Goal: Task Accomplishment & Management: Complete application form

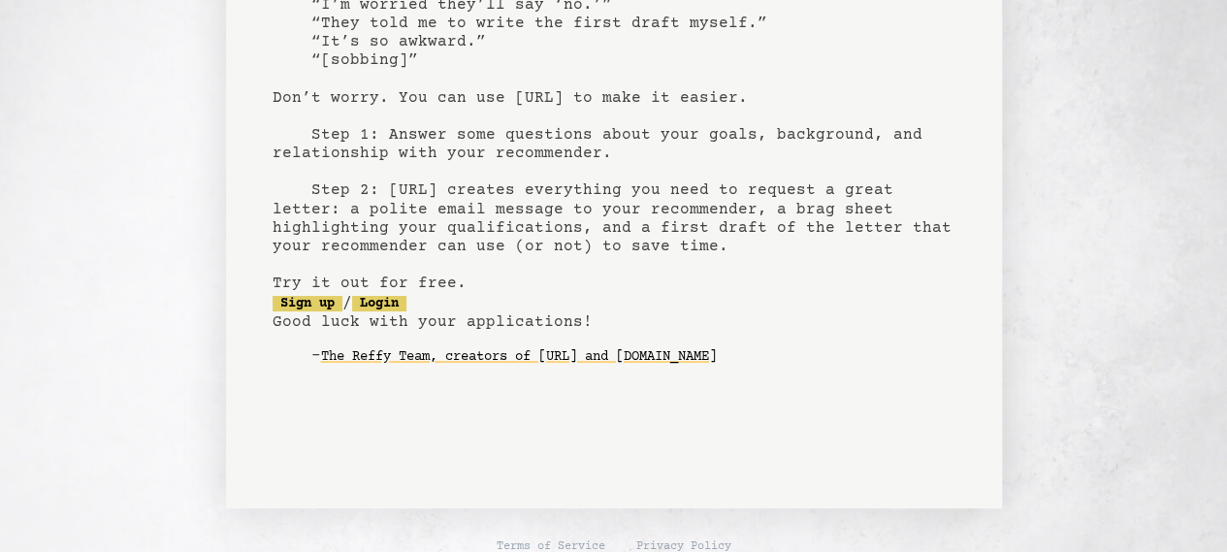
scroll to position [237, 0]
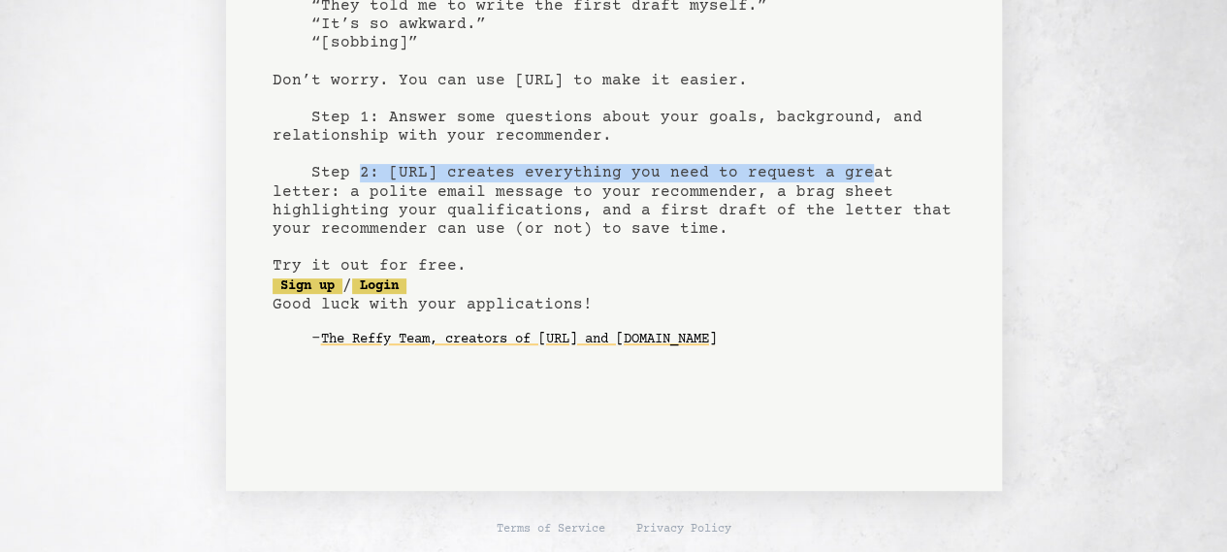
click at [787, 163] on pre "bragsheet.ai recommendation letters made easy No one likes asking for recommend…" at bounding box center [614, 102] width 683 height 568
click at [729, 184] on pre "bragsheet.ai recommendation letters made easy No one likes asking for recommend…" at bounding box center [614, 102] width 683 height 568
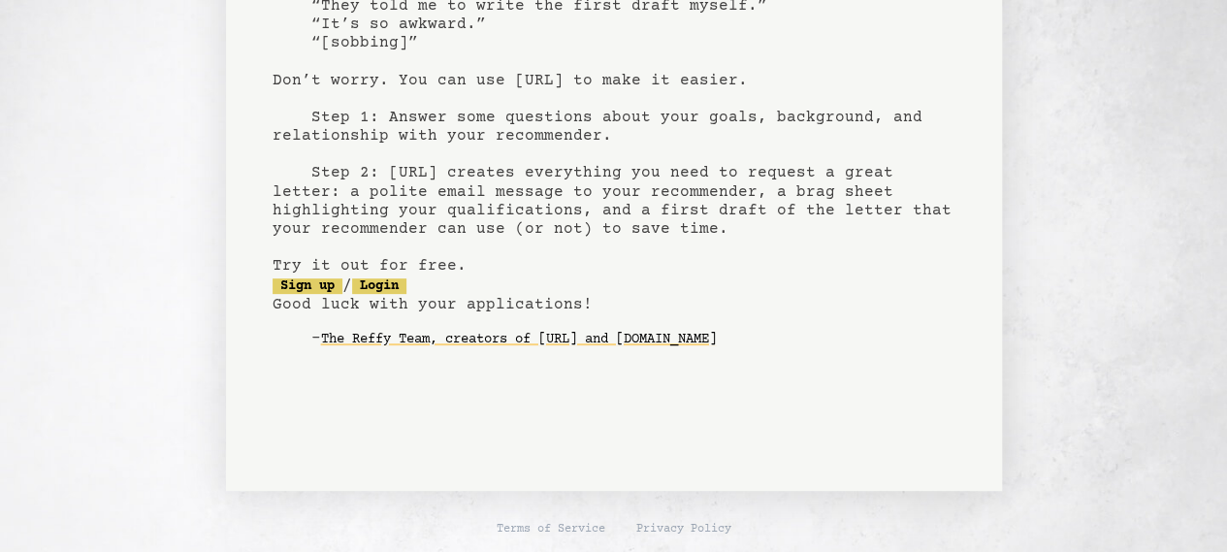
drag, startPoint x: 712, startPoint y: 186, endPoint x: 726, endPoint y: 183, distance: 13.9
click at [724, 185] on pre "bragsheet.ai recommendation letters made easy No one likes asking for recommend…" at bounding box center [614, 102] width 683 height 568
click at [452, 187] on pre "bragsheet.ai recommendation letters made easy No one likes asking for recommend…" at bounding box center [614, 102] width 683 height 568
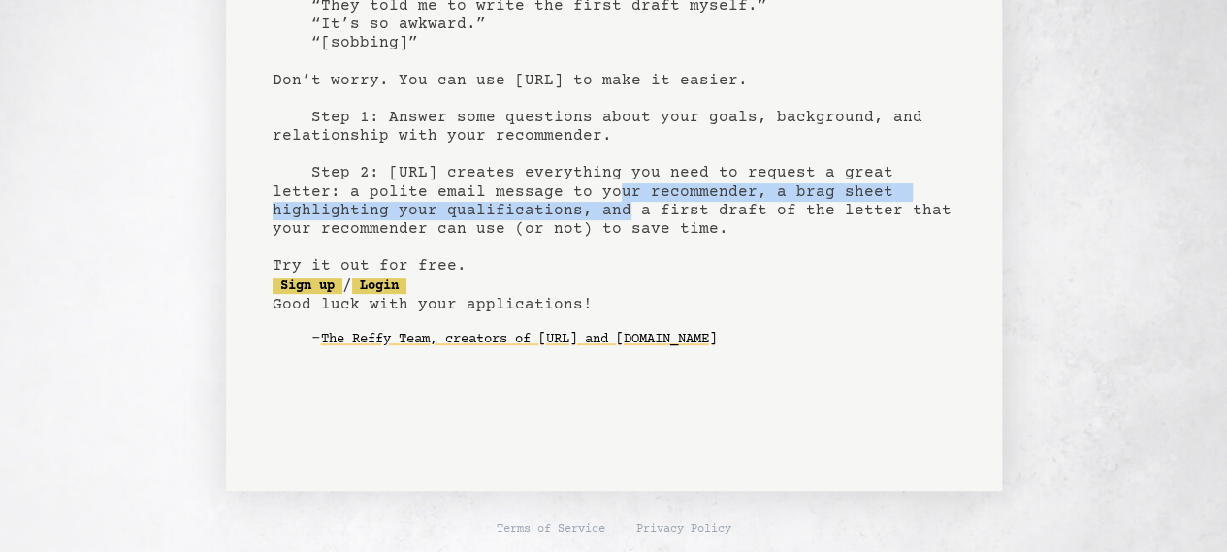
click at [483, 209] on pre "bragsheet.ai recommendation letters made easy No one likes asking for recommend…" at bounding box center [614, 102] width 683 height 568
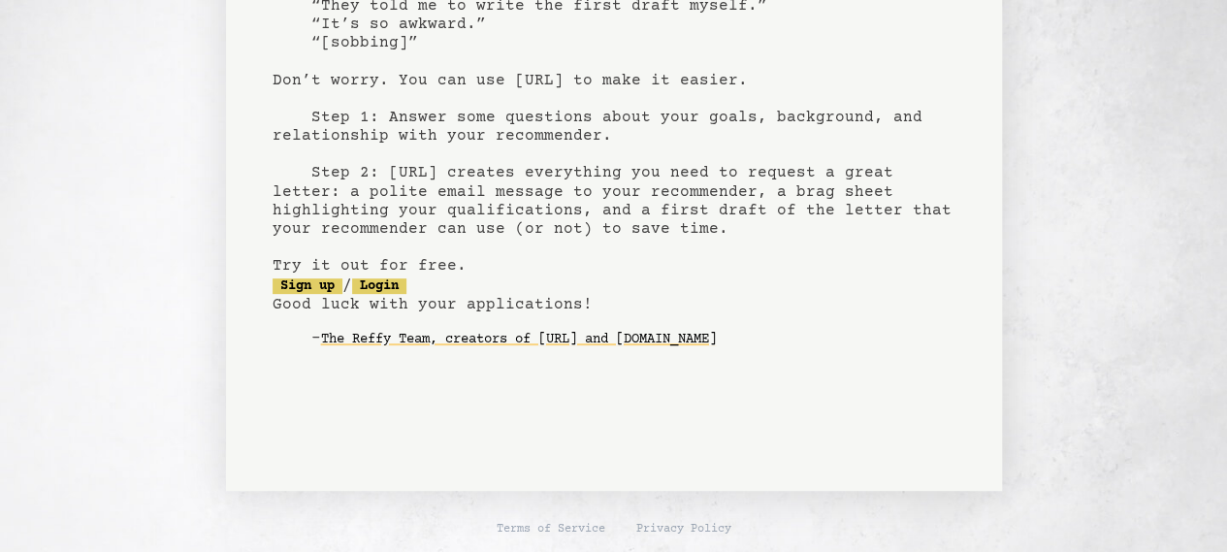
click at [600, 203] on pre "bragsheet.ai recommendation letters made easy No one likes asking for recommend…" at bounding box center [614, 102] width 683 height 568
click at [435, 205] on pre "bragsheet.ai recommendation letters made easy No one likes asking for recommend…" at bounding box center [614, 102] width 683 height 568
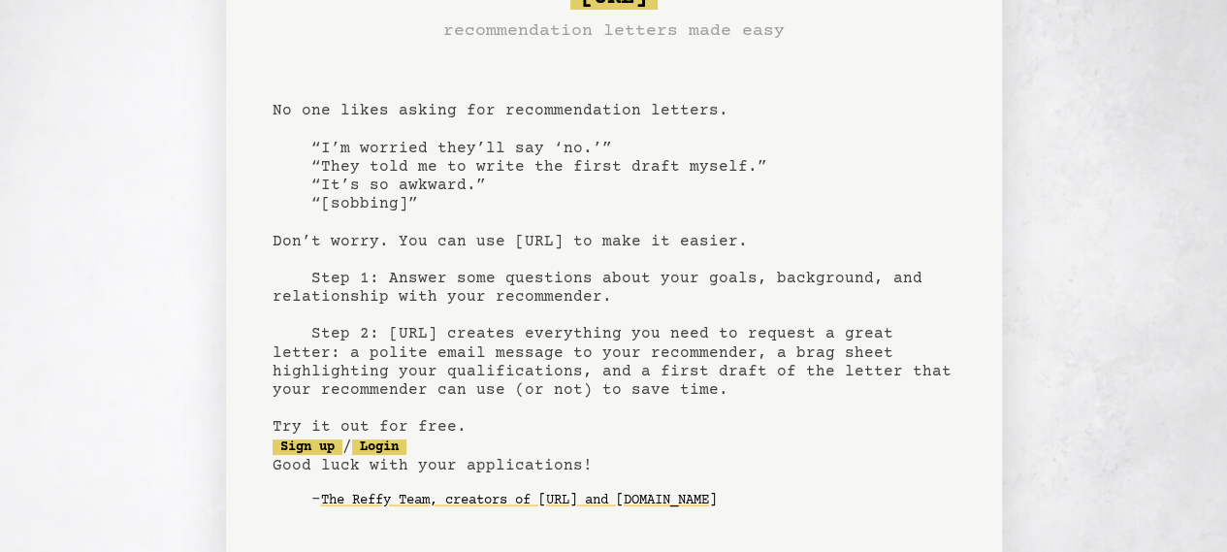
scroll to position [0, 0]
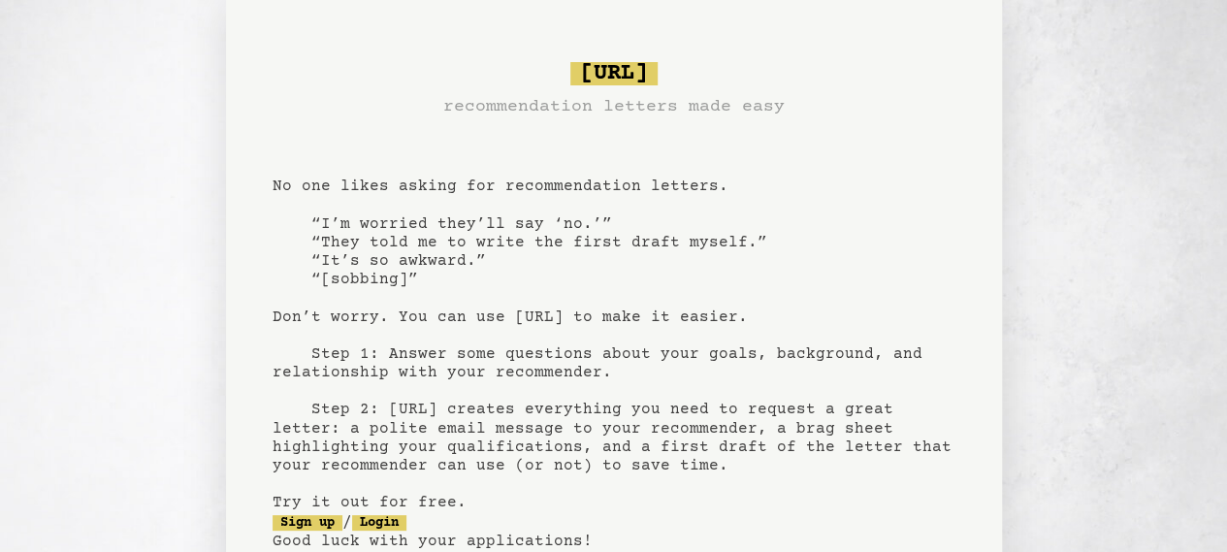
click at [1074, 135] on div "bragsheet.ai recommendation letters made easy No one likes asking for recommend…" at bounding box center [613, 364] width 1227 height 728
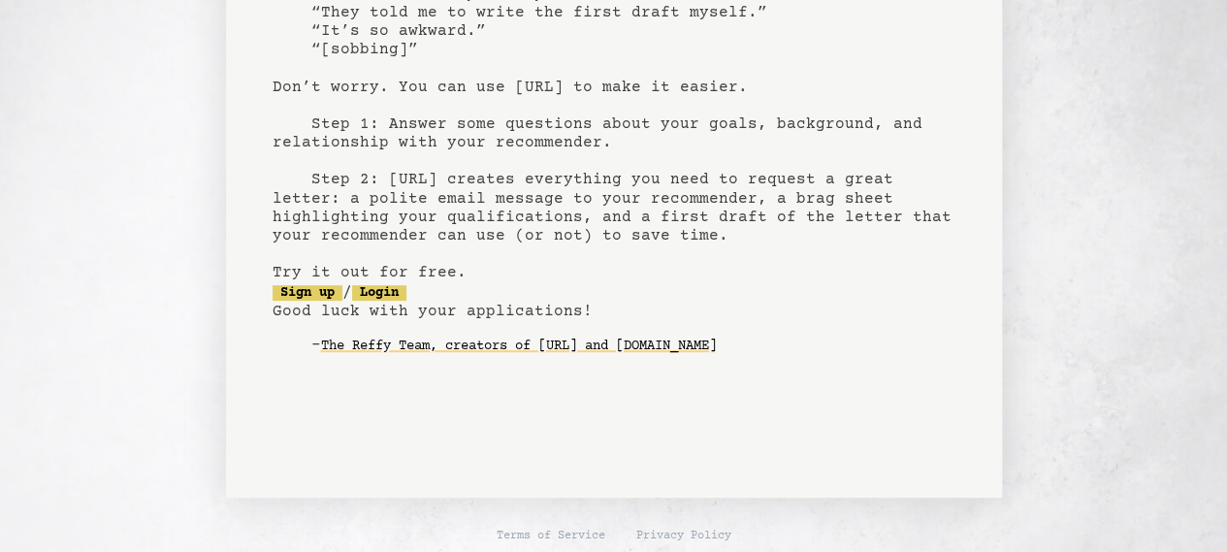
scroll to position [237, 0]
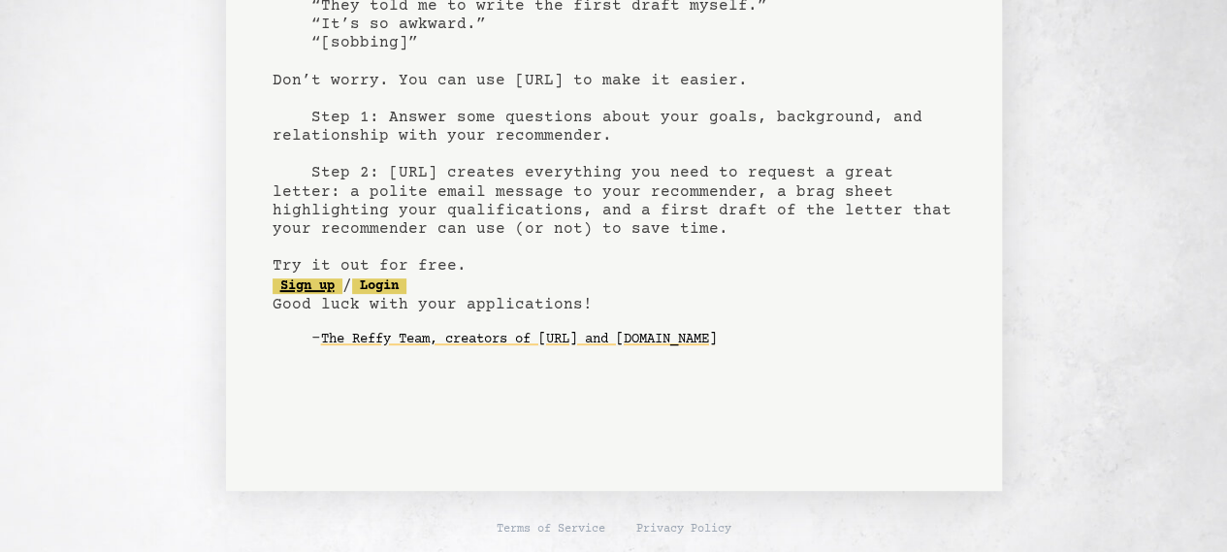
click at [328, 284] on link "Sign up" at bounding box center [308, 286] width 70 height 16
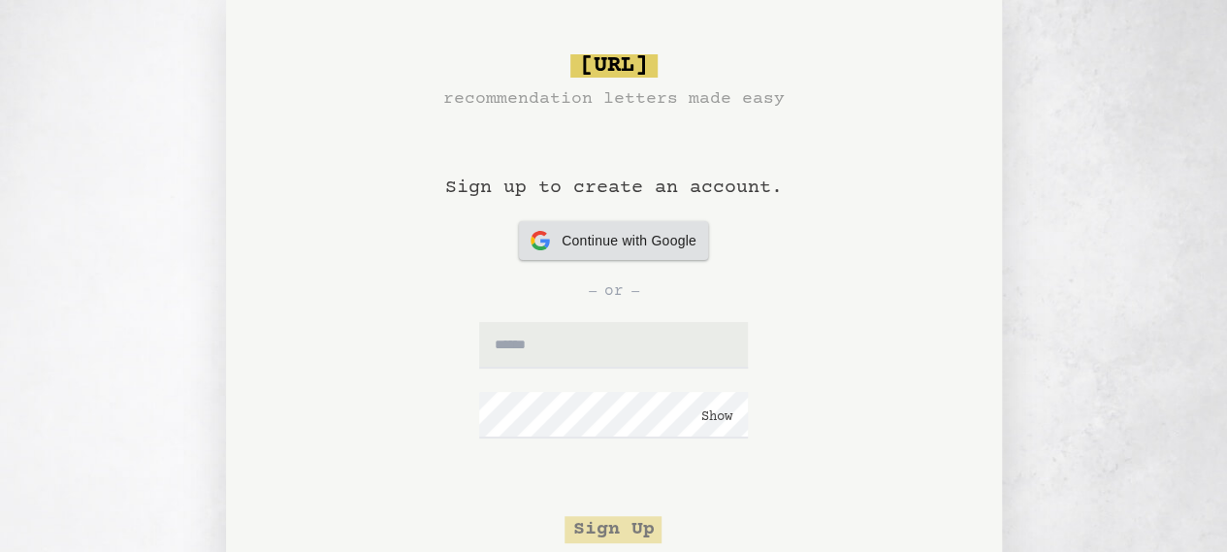
click at [607, 247] on span "Continue with Google" at bounding box center [629, 241] width 135 height 20
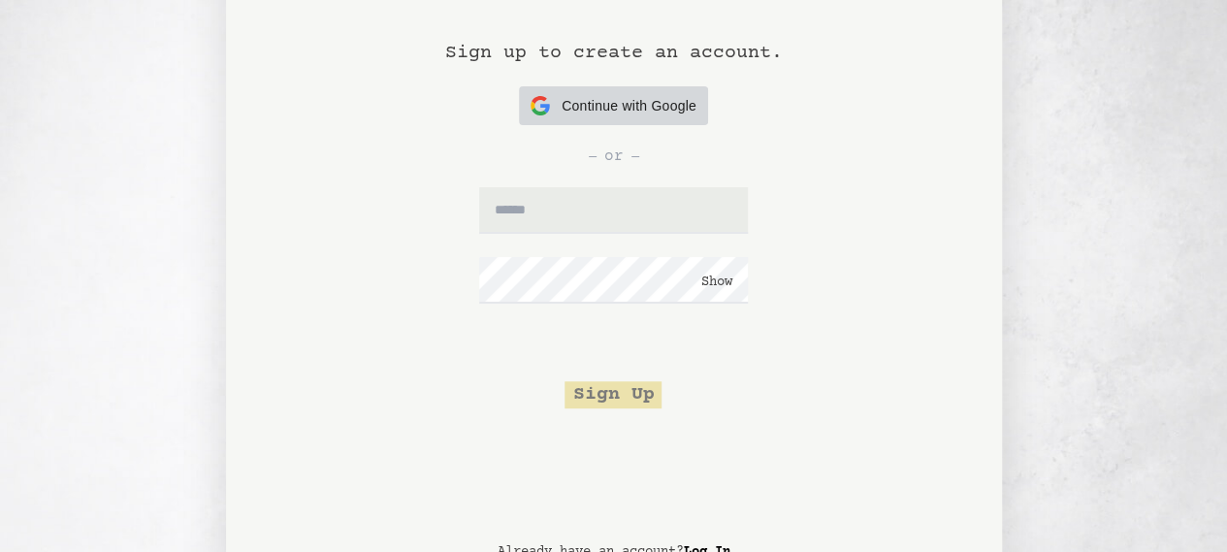
scroll to position [161, 0]
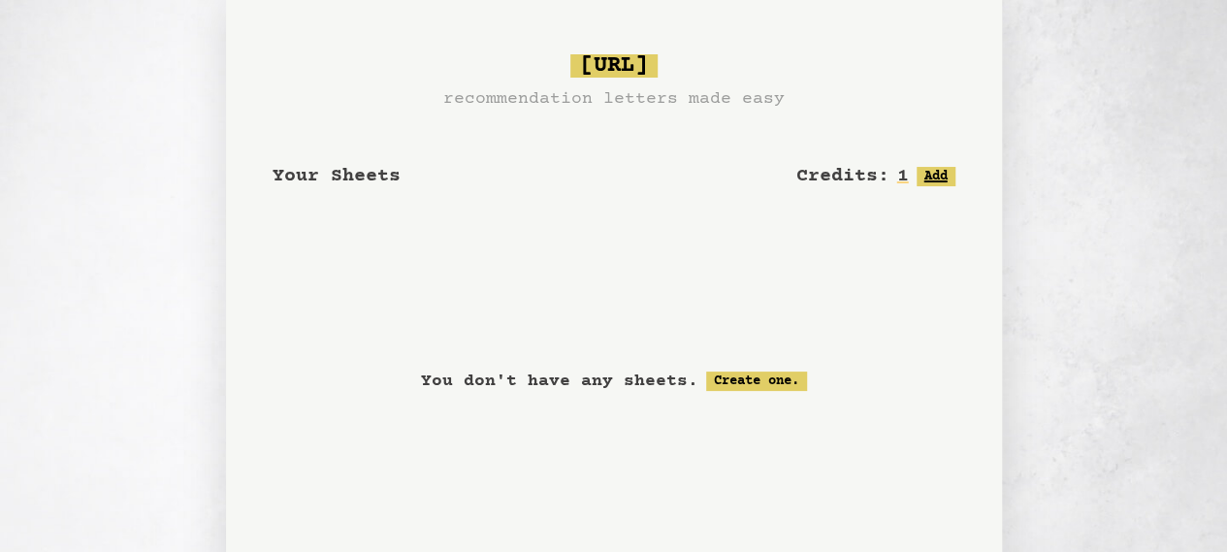
click at [931, 179] on button "Add" at bounding box center [936, 176] width 39 height 19
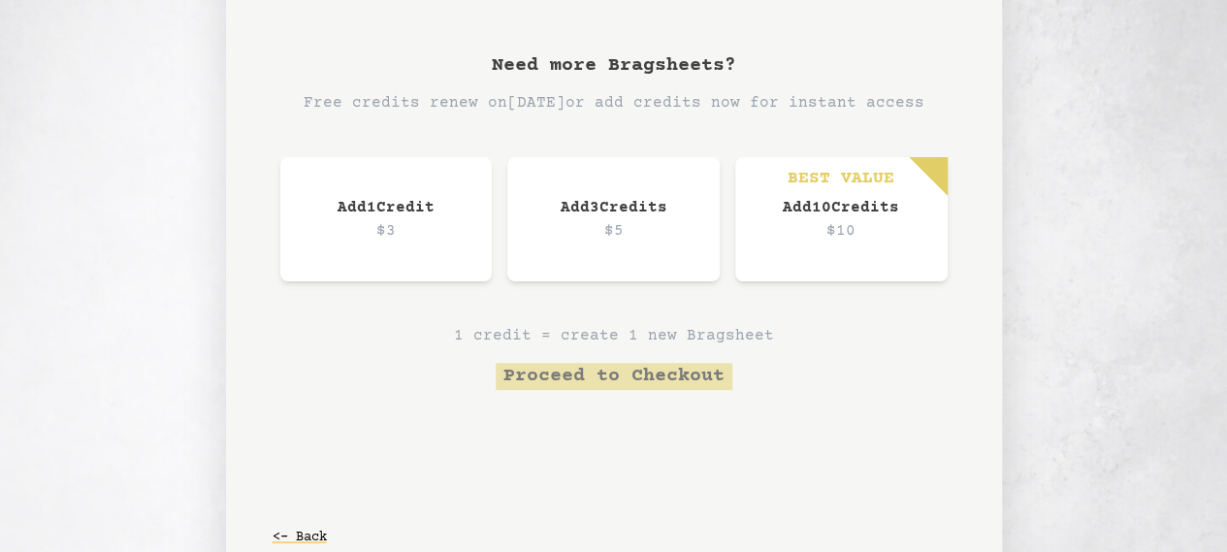
scroll to position [161, 0]
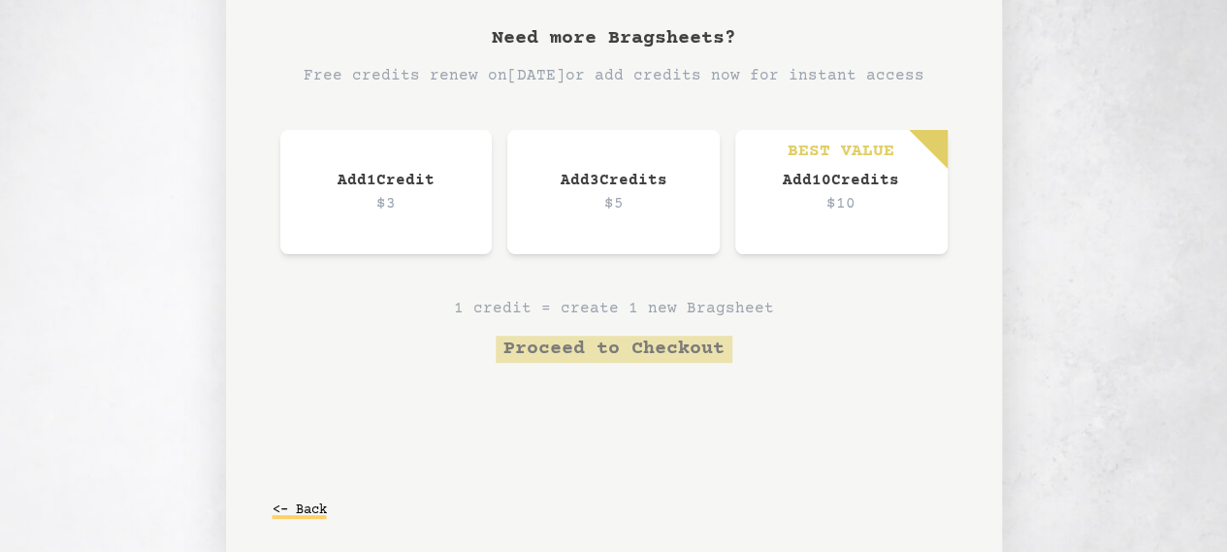
click at [316, 505] on button "<- Back" at bounding box center [300, 510] width 54 height 35
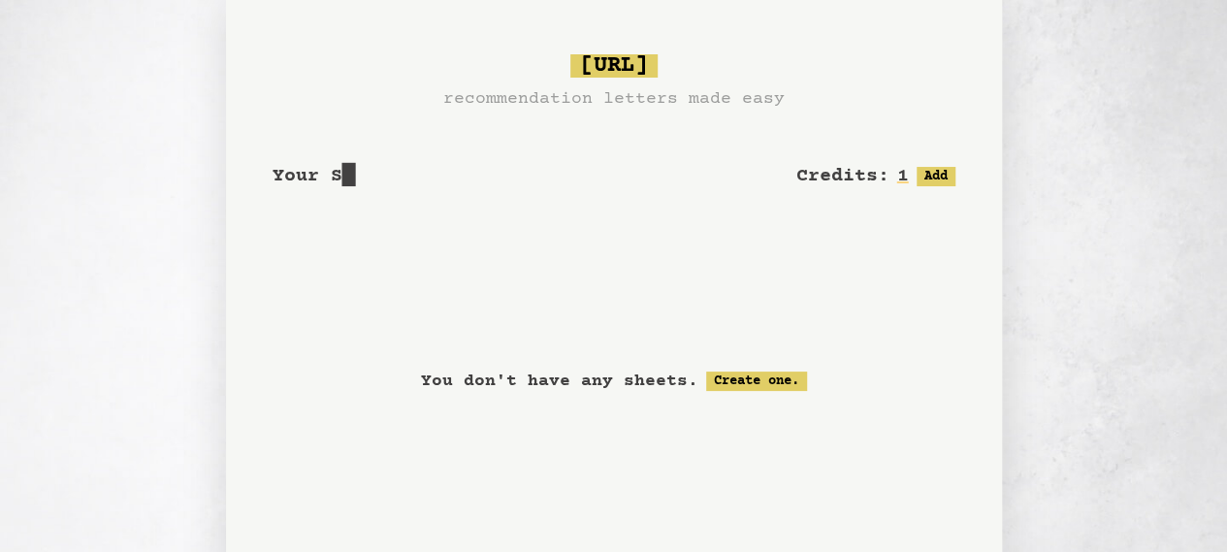
scroll to position [161, 0]
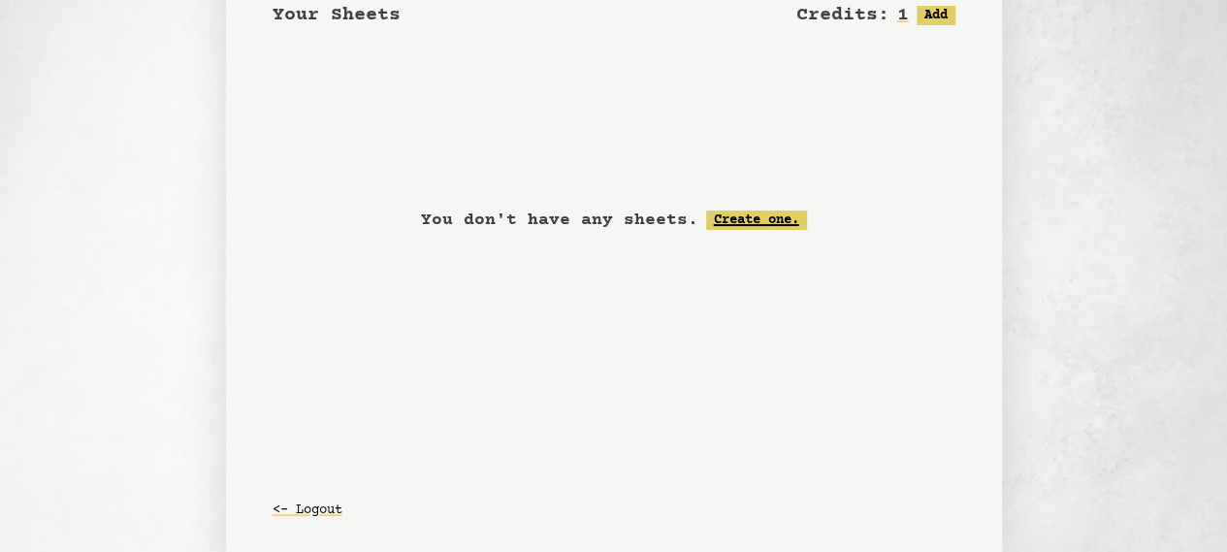
click at [753, 218] on link "Create one." at bounding box center [756, 219] width 101 height 19
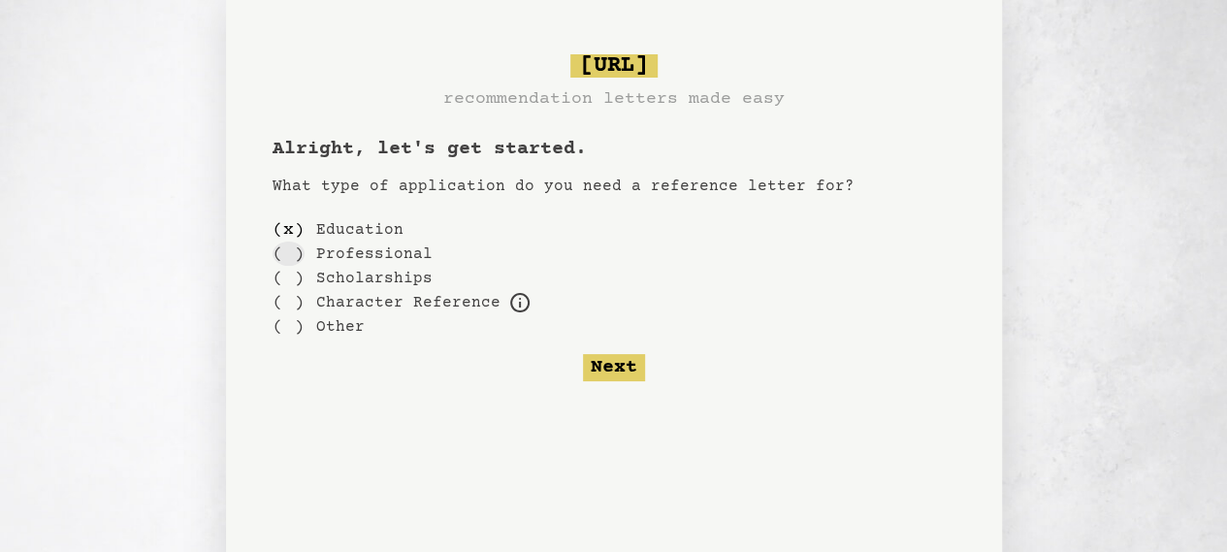
click at [285, 247] on div "( )" at bounding box center [289, 254] width 32 height 24
click at [288, 226] on div "( )" at bounding box center [289, 229] width 32 height 24
click at [617, 367] on button "Next" at bounding box center [614, 367] width 62 height 27
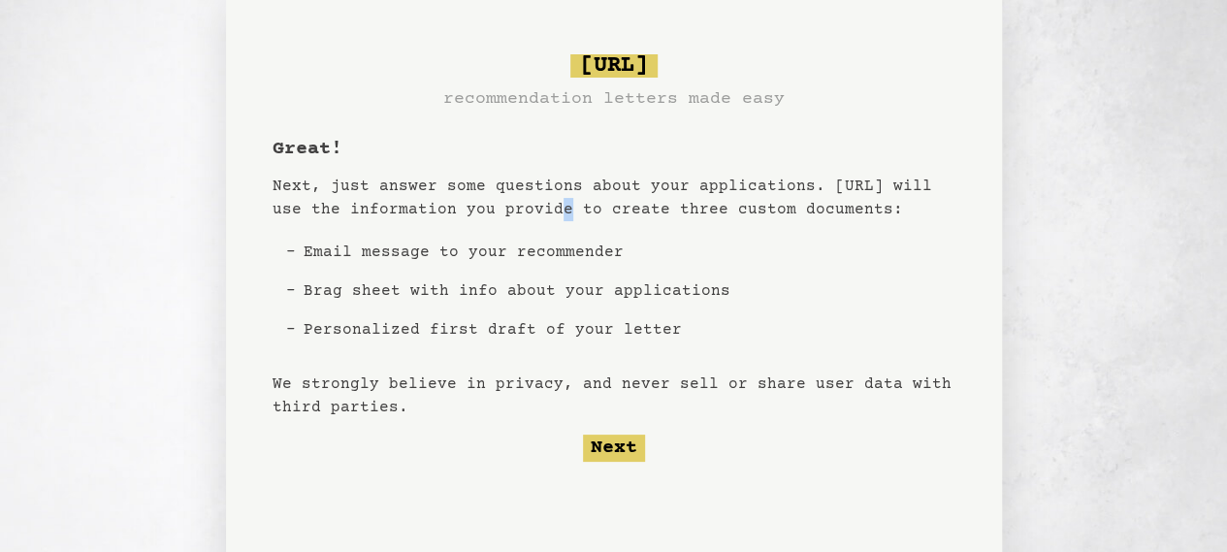
click at [537, 211] on p "Next, just answer some questions about your applications. Bragsheet.ai will use…" at bounding box center [614, 198] width 683 height 47
drag, startPoint x: 537, startPoint y: 211, endPoint x: 510, endPoint y: 197, distance: 30.8
click at [510, 197] on p "Next, just answer some questions about your applications. Bragsheet.ai will use…" at bounding box center [614, 198] width 683 height 47
drag, startPoint x: 515, startPoint y: 216, endPoint x: 464, endPoint y: 226, distance: 52.3
click at [452, 224] on ul "Email message to your recommender Brag sheet with info about your applications …" at bounding box center [517, 291] width 442 height 140
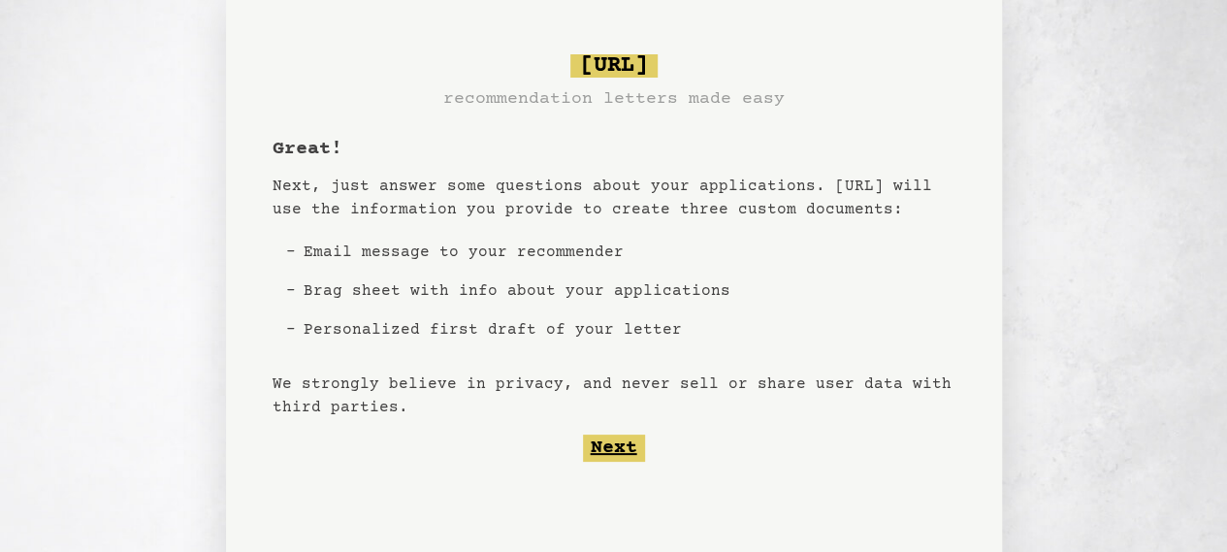
click at [615, 441] on button "Next" at bounding box center [614, 448] width 62 height 27
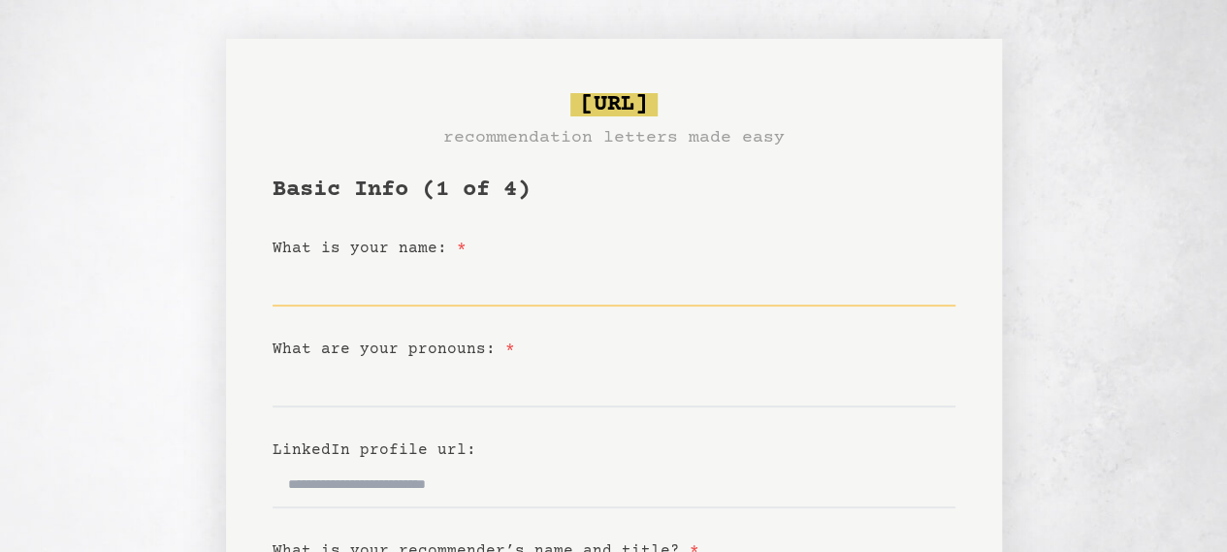
click at [417, 290] on input "What is your name: *" at bounding box center [614, 283] width 683 height 47
type input "*****"
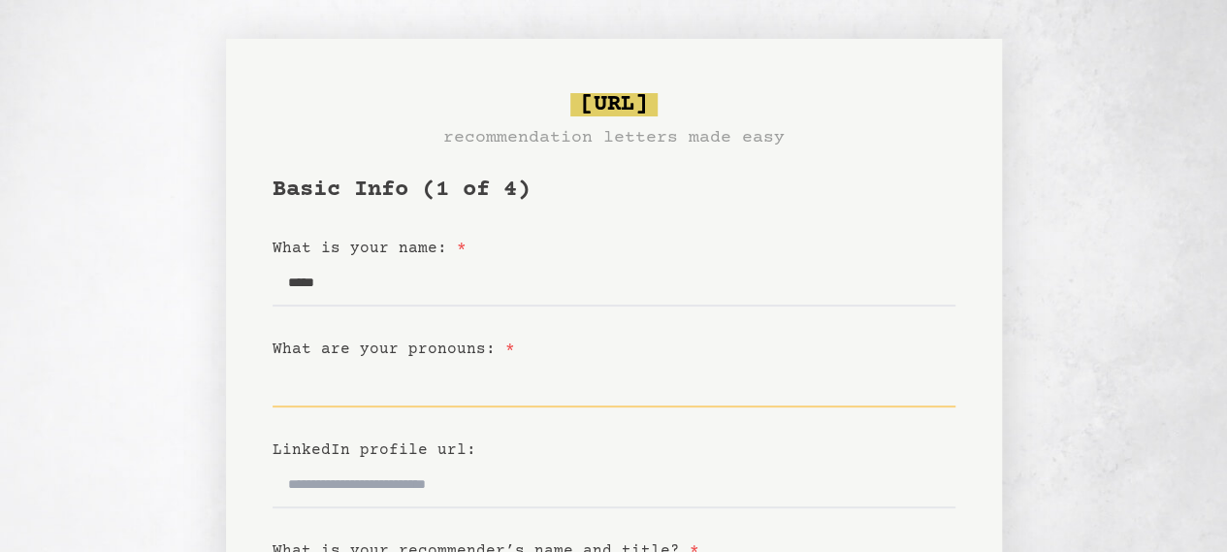
click at [440, 401] on input "What are your pronouns: *" at bounding box center [614, 384] width 683 height 47
type input "******"
drag, startPoint x: 497, startPoint y: 291, endPoint x: 391, endPoint y: 375, distance: 135.3
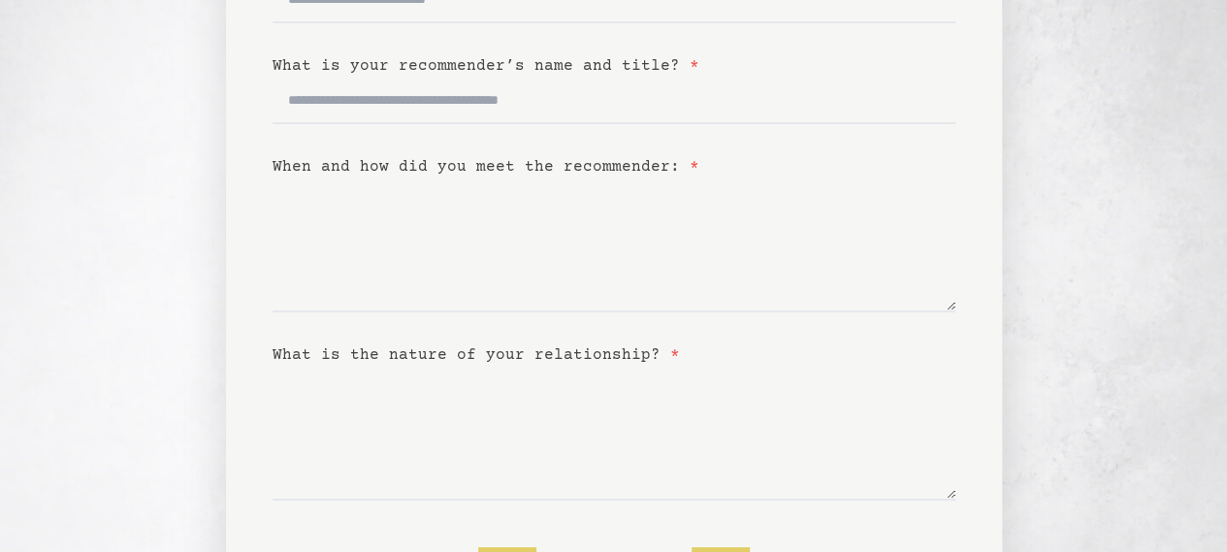
scroll to position [623, 0]
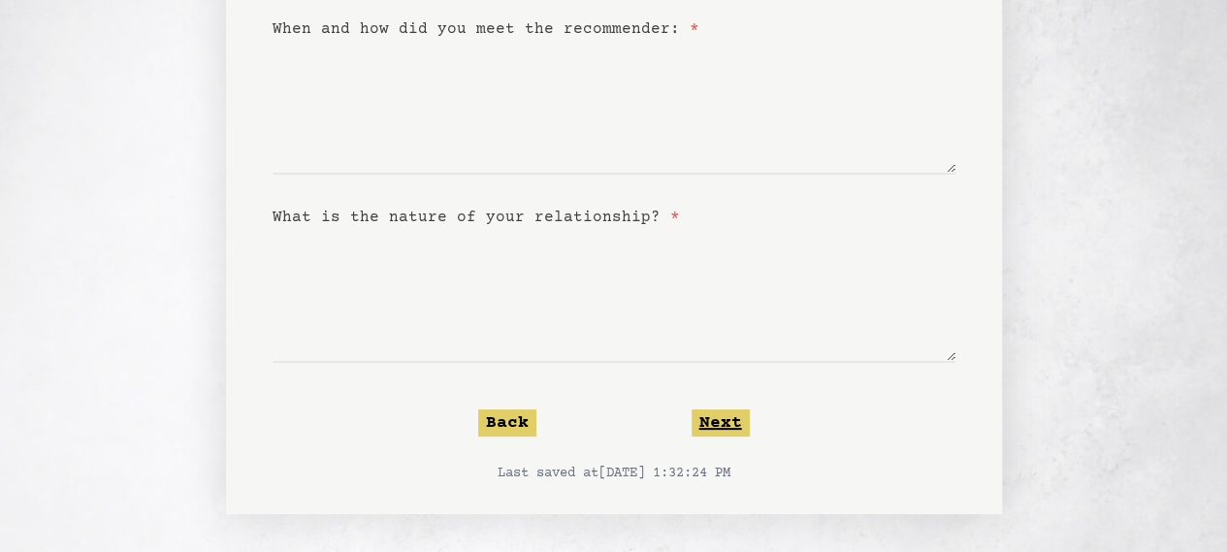
click at [718, 428] on button "Next" at bounding box center [721, 422] width 58 height 27
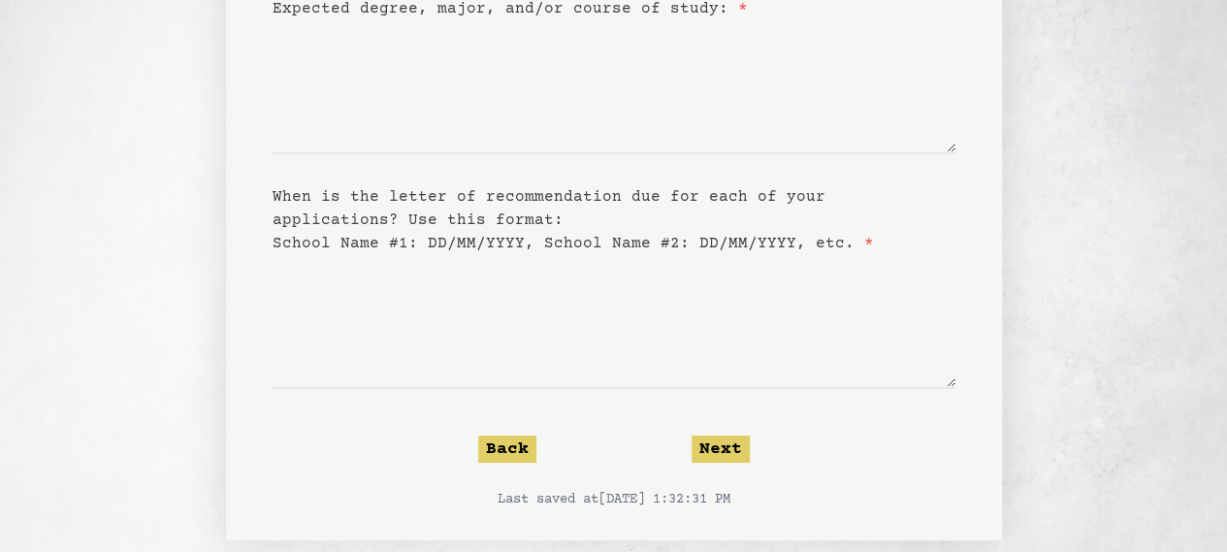
scroll to position [477, 0]
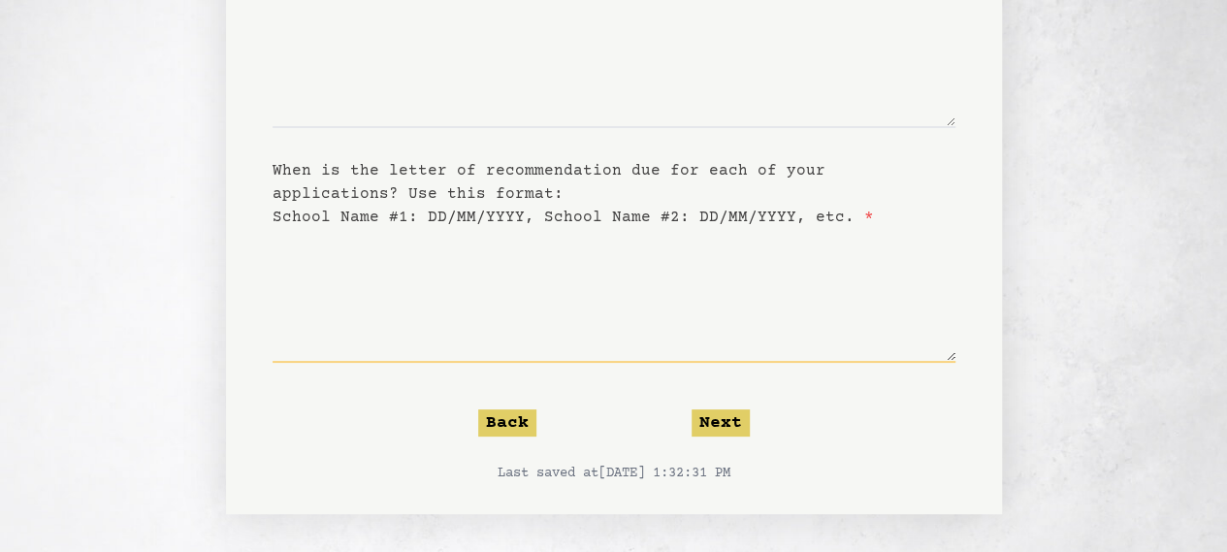
drag, startPoint x: 629, startPoint y: 207, endPoint x: 515, endPoint y: 243, distance: 119.3
click at [515, 243] on textarea "When is the letter of recommendation due for each of your applications? Use thi…" at bounding box center [614, 296] width 683 height 134
click at [543, 211] on label "When is the letter of recommendation due for each of your applications? Use thi…" at bounding box center [573, 194] width 601 height 64
click at [543, 229] on textarea "When is the letter of recommendation due for each of your applications? Use thi…" at bounding box center [614, 296] width 683 height 134
drag, startPoint x: 569, startPoint y: 267, endPoint x: 583, endPoint y: 280, distance: 19.2
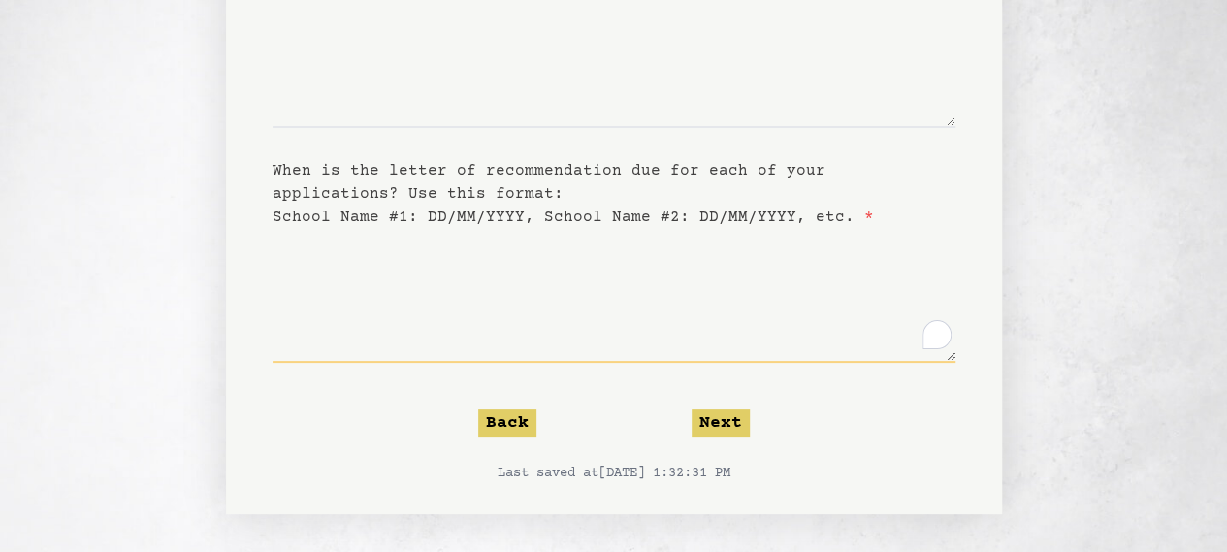
click at [570, 268] on textarea "When is the letter of recommendation due for each of your applications? Use thi…" at bounding box center [614, 296] width 683 height 134
click at [590, 331] on textarea "When is the letter of recommendation due for each of your applications? Use thi…" at bounding box center [614, 296] width 683 height 134
drag, startPoint x: 631, startPoint y: 231, endPoint x: 646, endPoint y: 241, distance: 18.3
click at [633, 231] on textarea "When is the letter of recommendation due for each of your applications? Use thi…" at bounding box center [614, 296] width 683 height 134
click at [708, 414] on button "Next" at bounding box center [721, 422] width 58 height 27
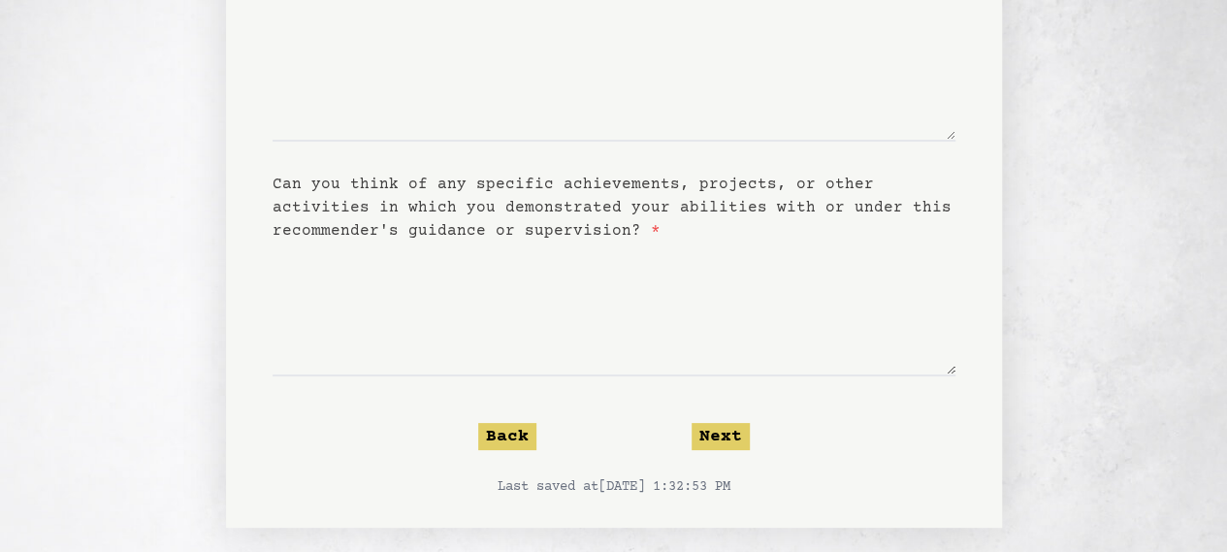
scroll to position [312, 0]
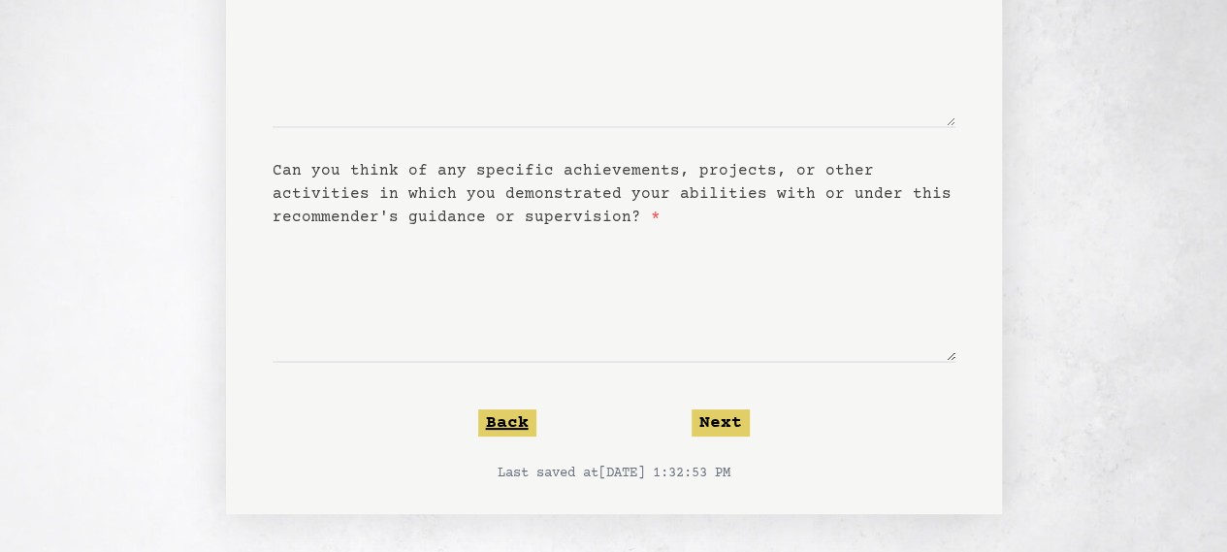
click at [522, 420] on button "Back" at bounding box center [507, 422] width 58 height 27
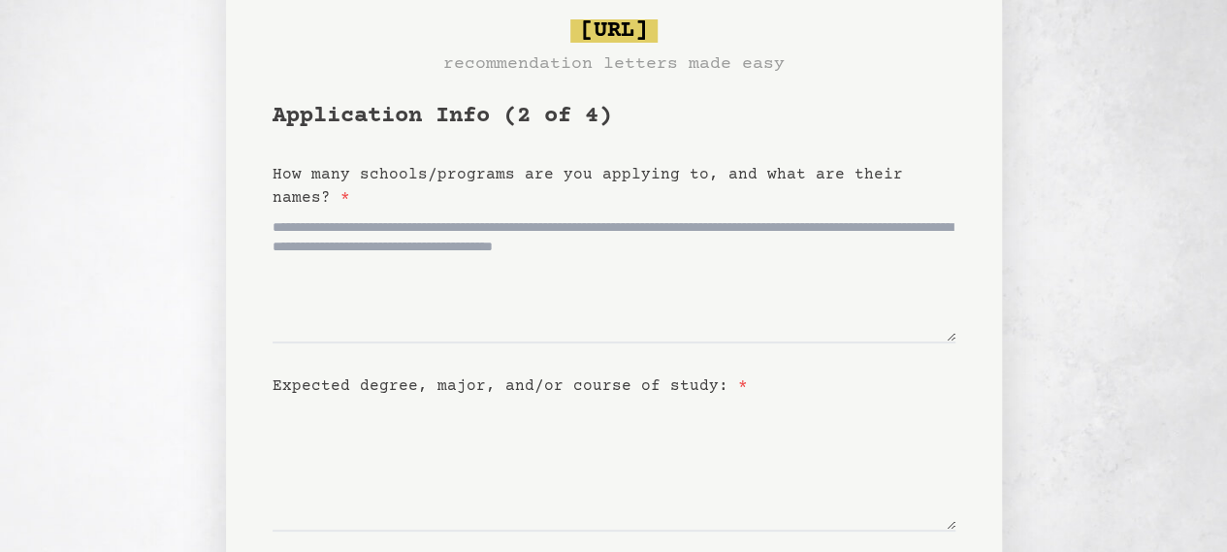
scroll to position [0, 0]
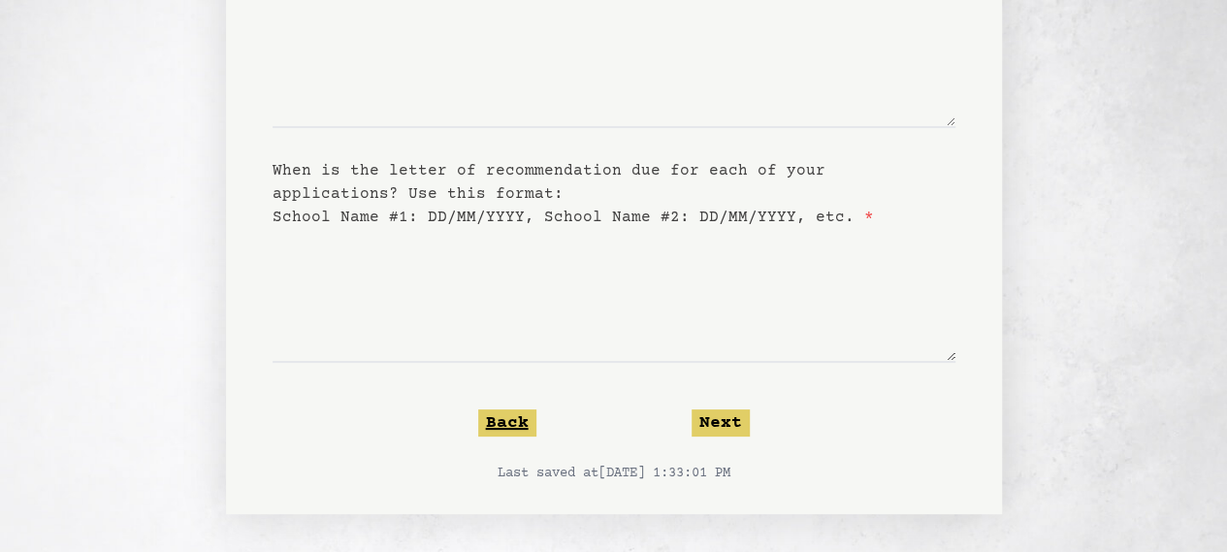
click at [522, 426] on button "Back" at bounding box center [507, 422] width 58 height 27
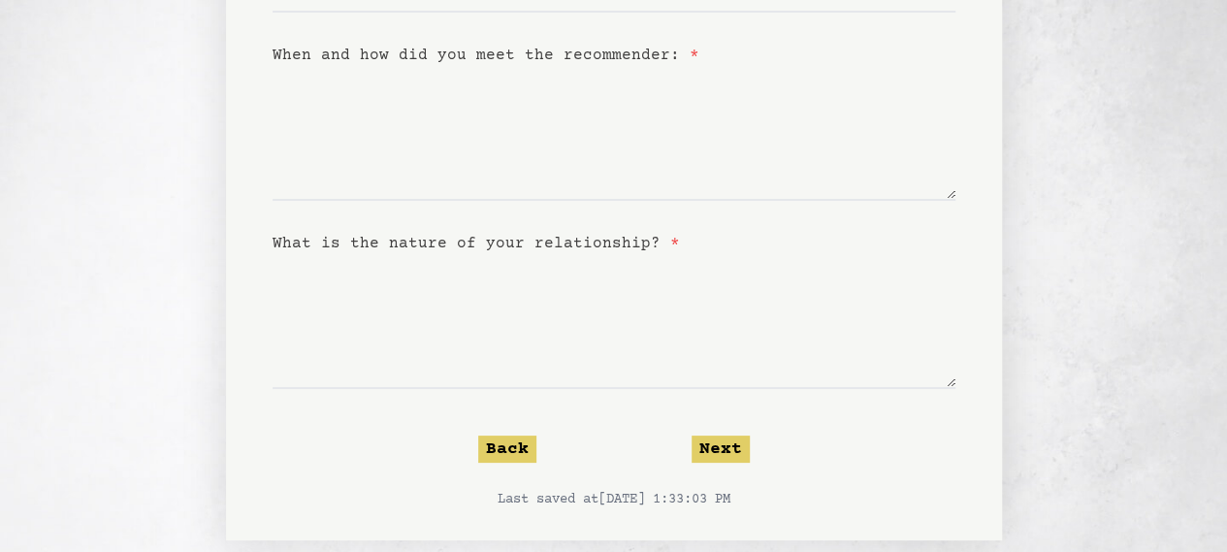
scroll to position [623, 0]
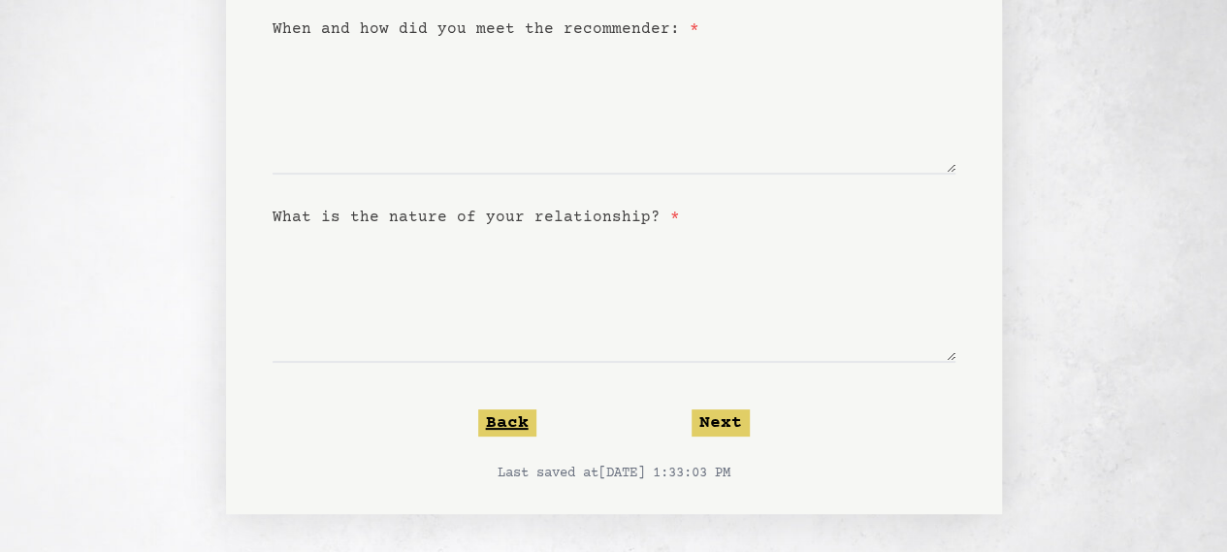
click at [526, 434] on button "Back" at bounding box center [507, 422] width 58 height 27
